Goal: Task Accomplishment & Management: Manage account settings

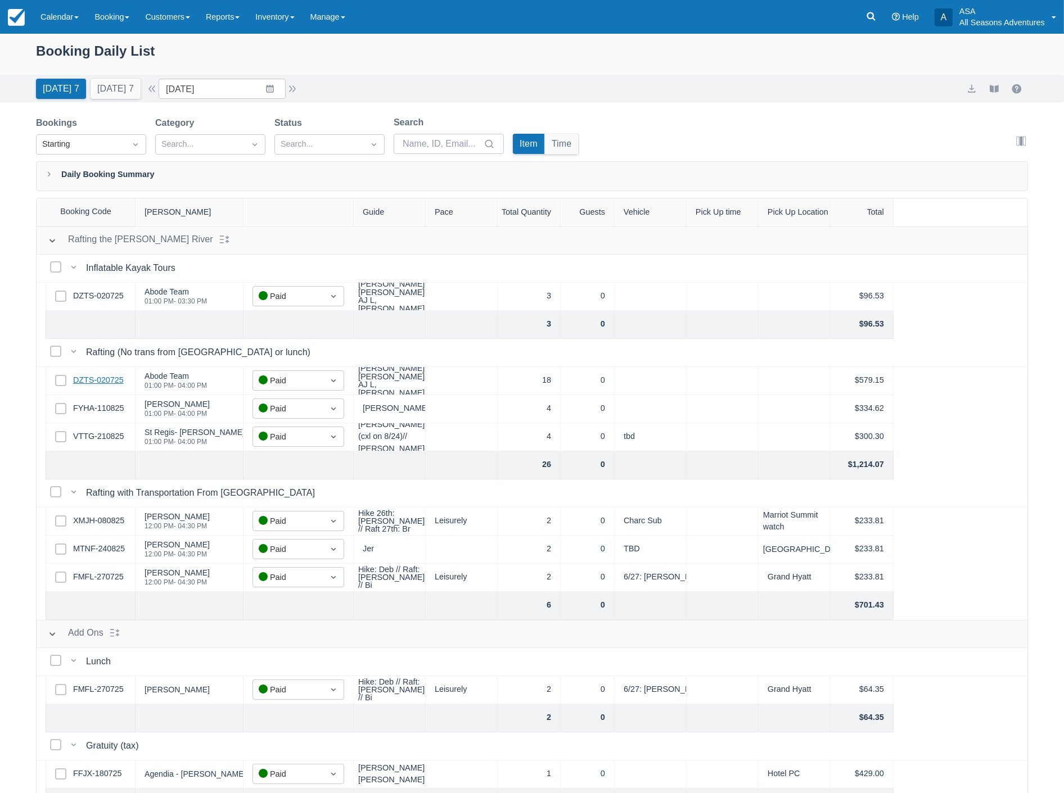
click at [83, 378] on link "DZTS-020725" at bounding box center [98, 380] width 51 height 12
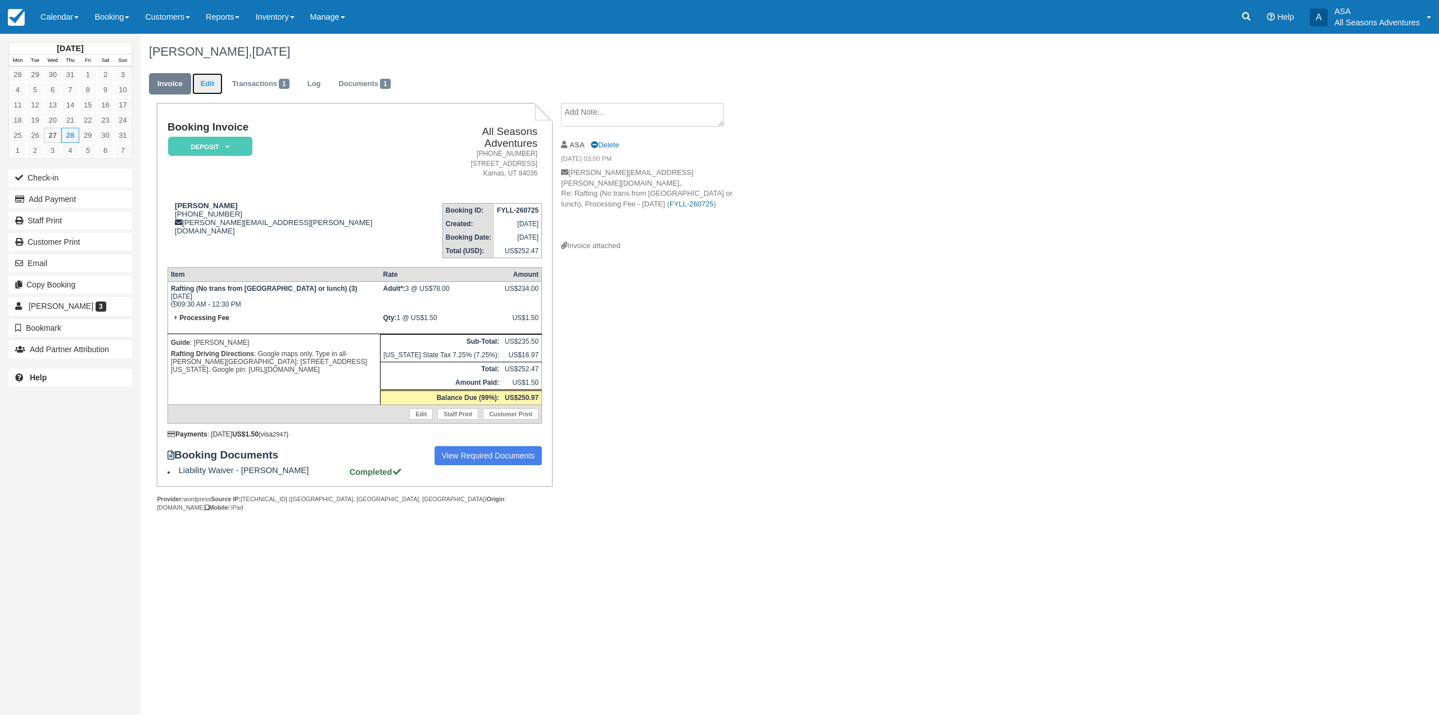
click at [210, 86] on link "Edit" at bounding box center [207, 84] width 30 height 22
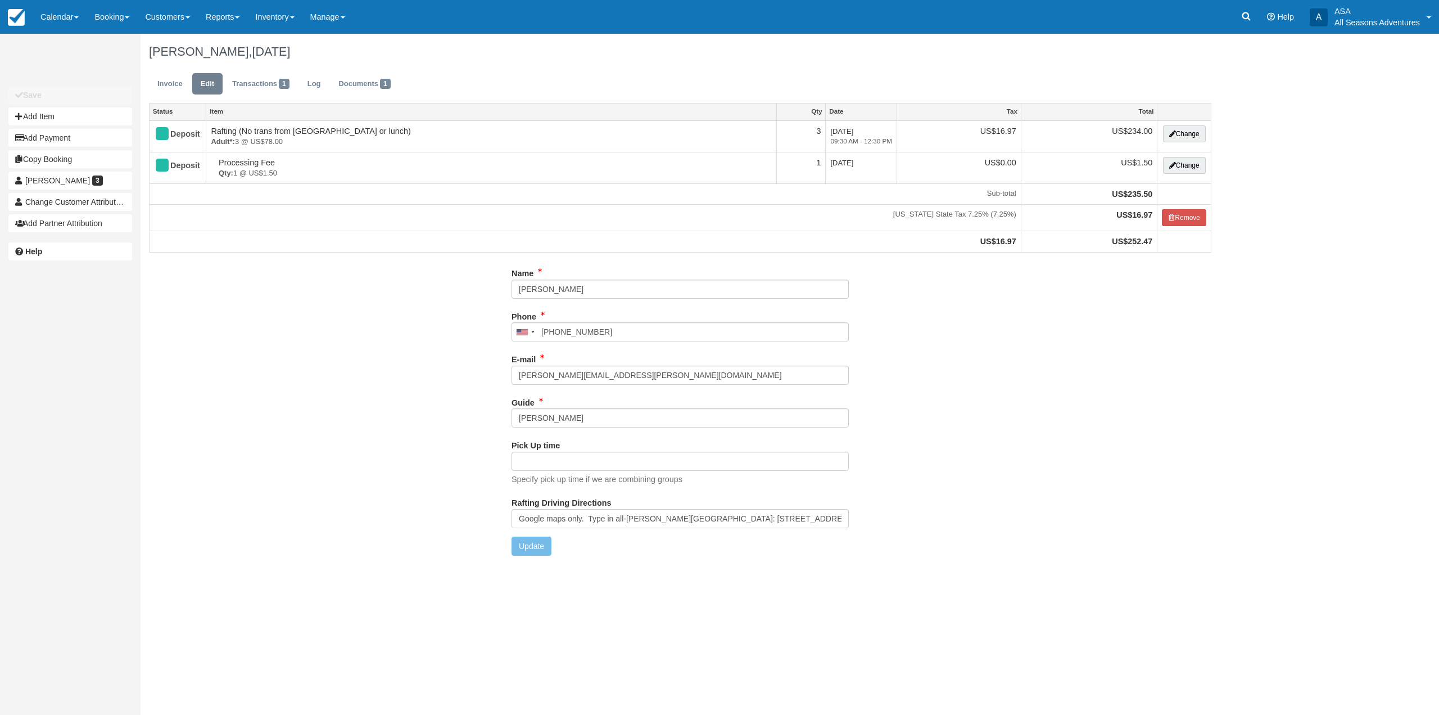
type input "(858) 717-2310"
click at [549, 427] on input "Mitch" at bounding box center [680, 417] width 337 height 19
type input "Jer"
click at [539, 548] on button "Update" at bounding box center [532, 545] width 40 height 19
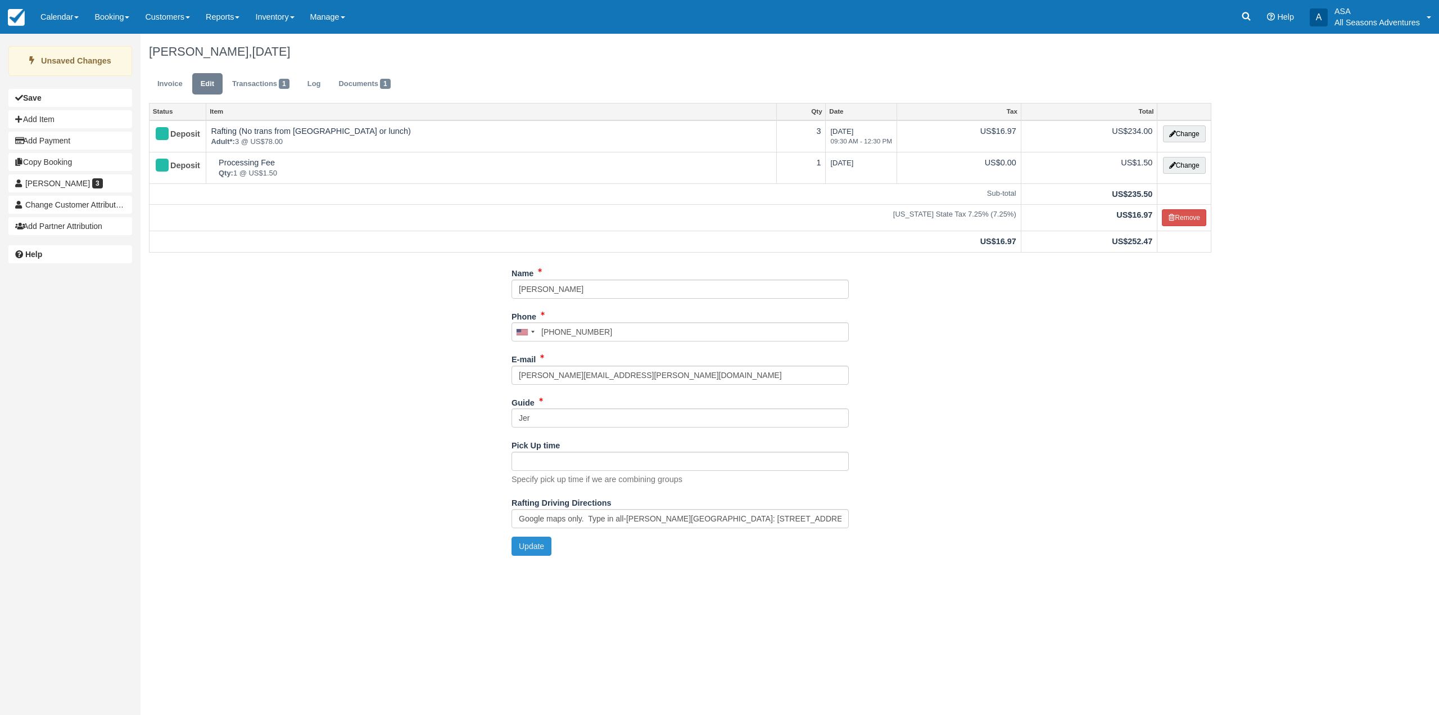
type input "+18587172310"
click at [179, 96] on ul "Invoice Edit Transactions 1 Log Documents 1" at bounding box center [680, 87] width 1063 height 34
click at [177, 89] on link "Invoice" at bounding box center [170, 84] width 42 height 22
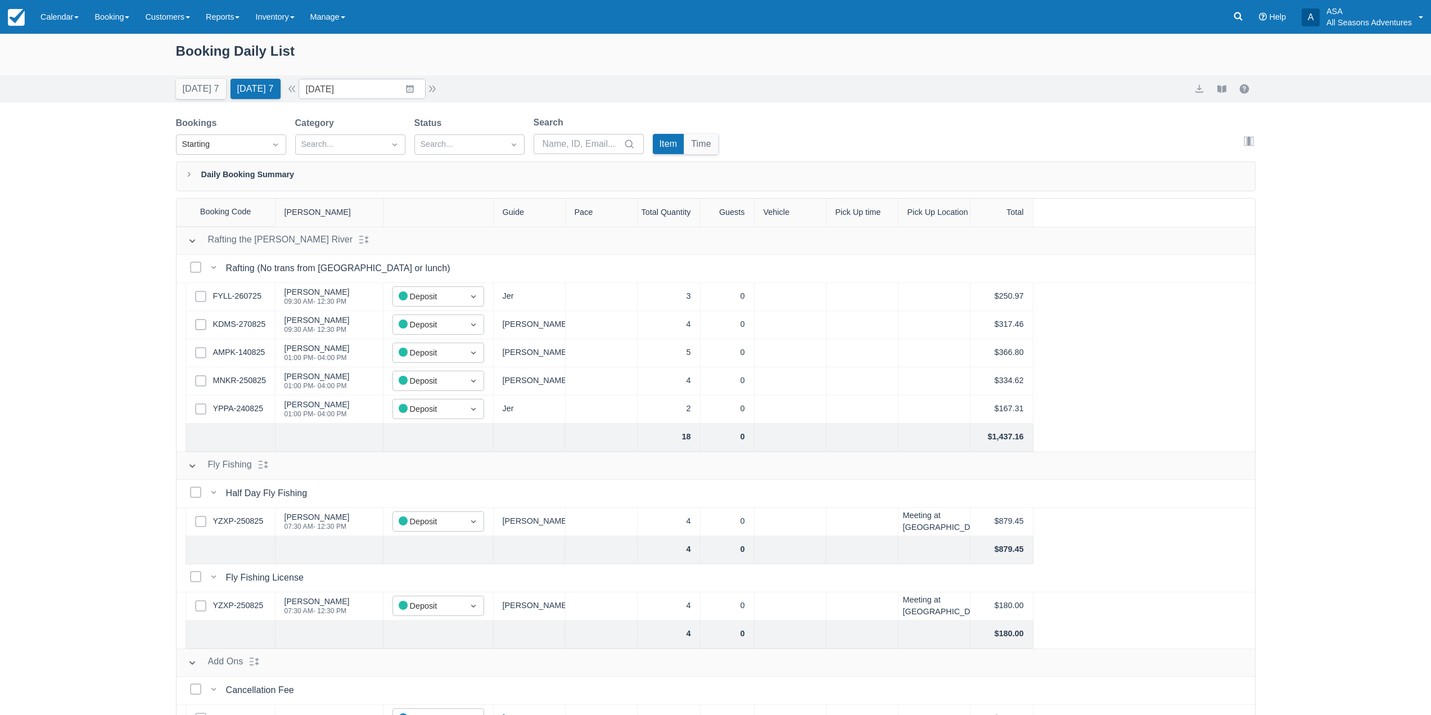
click at [193, 77] on div "Today 7 Tomorrow 7" at bounding box center [228, 86] width 114 height 25
click at [192, 79] on button "Today 7" at bounding box center [201, 89] width 50 height 20
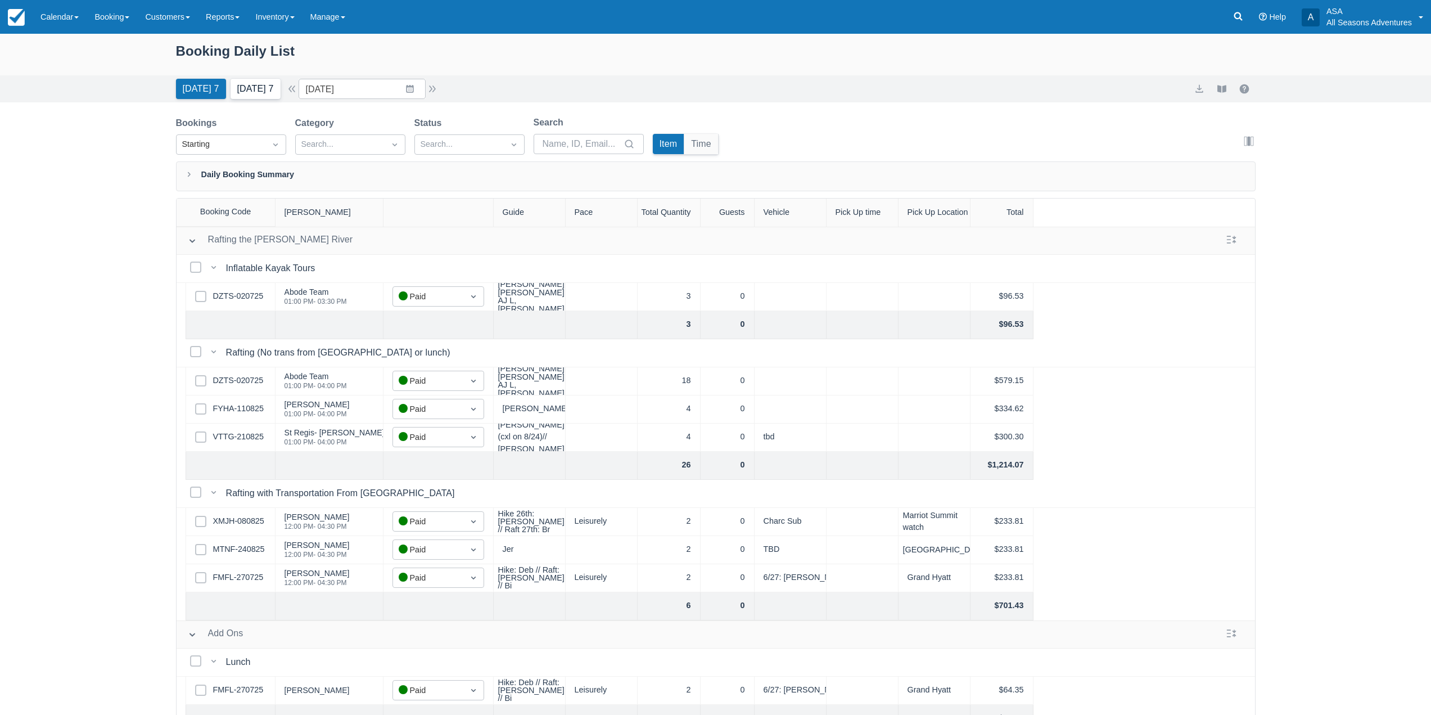
click at [247, 89] on button "Tomorrow 7" at bounding box center [256, 89] width 50 height 20
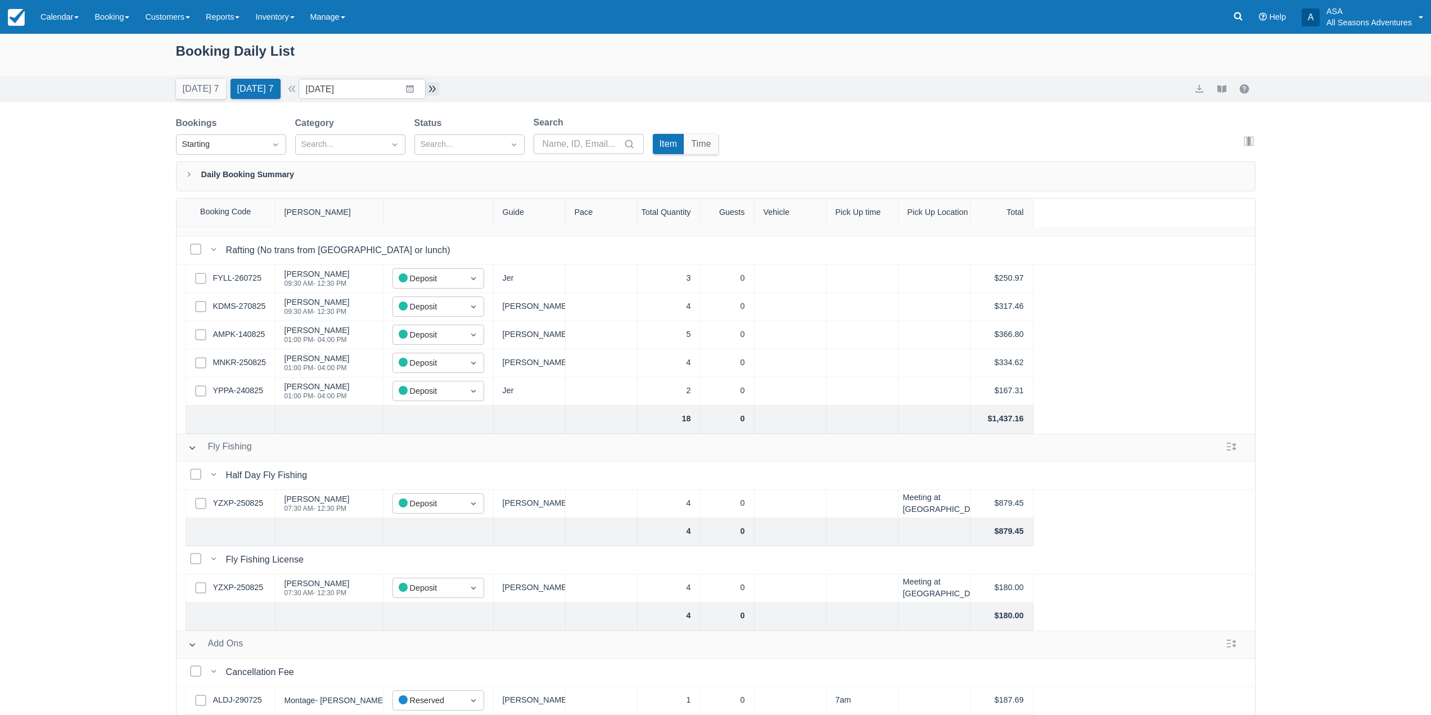
click at [437, 86] on button "button" at bounding box center [432, 88] width 13 height 13
type input "08/29/25"
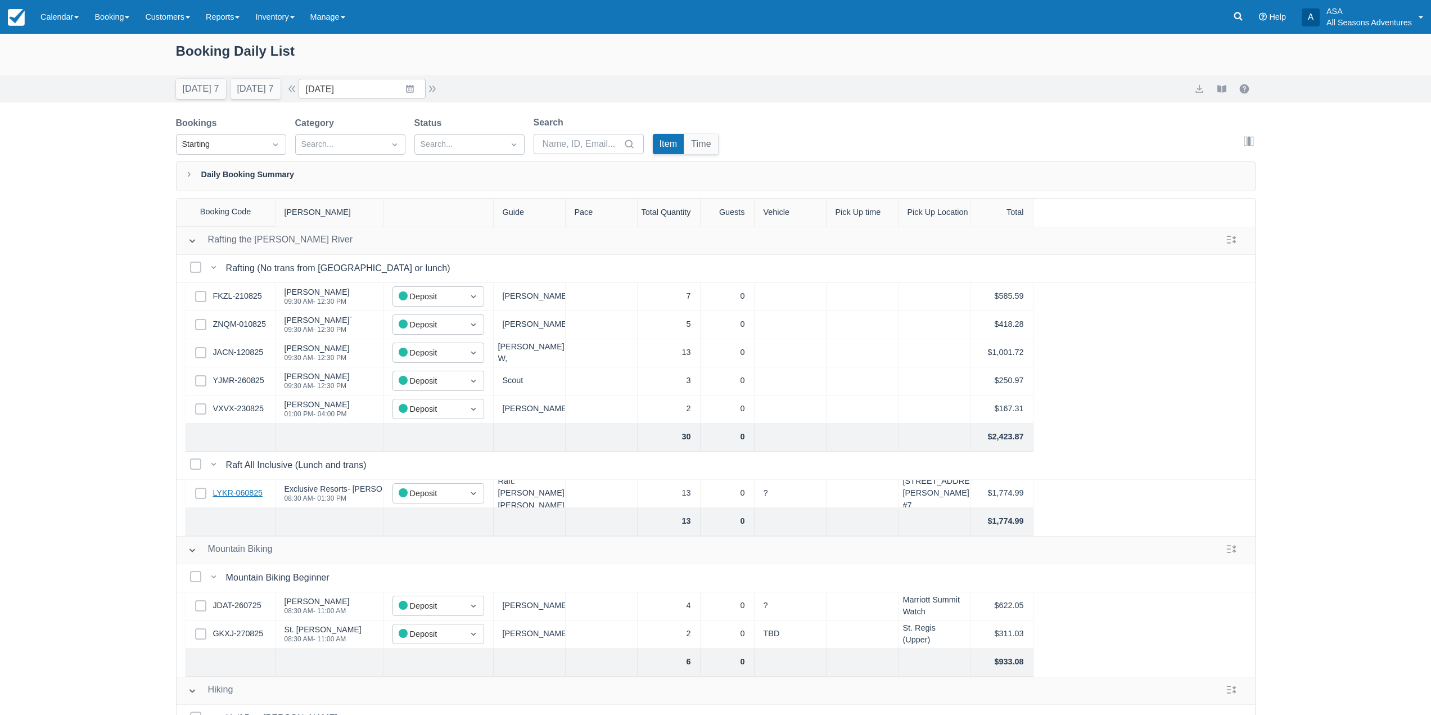
click at [251, 487] on link "LYKR-060825" at bounding box center [238, 493] width 50 height 12
